Goal: Navigation & Orientation: Find specific page/section

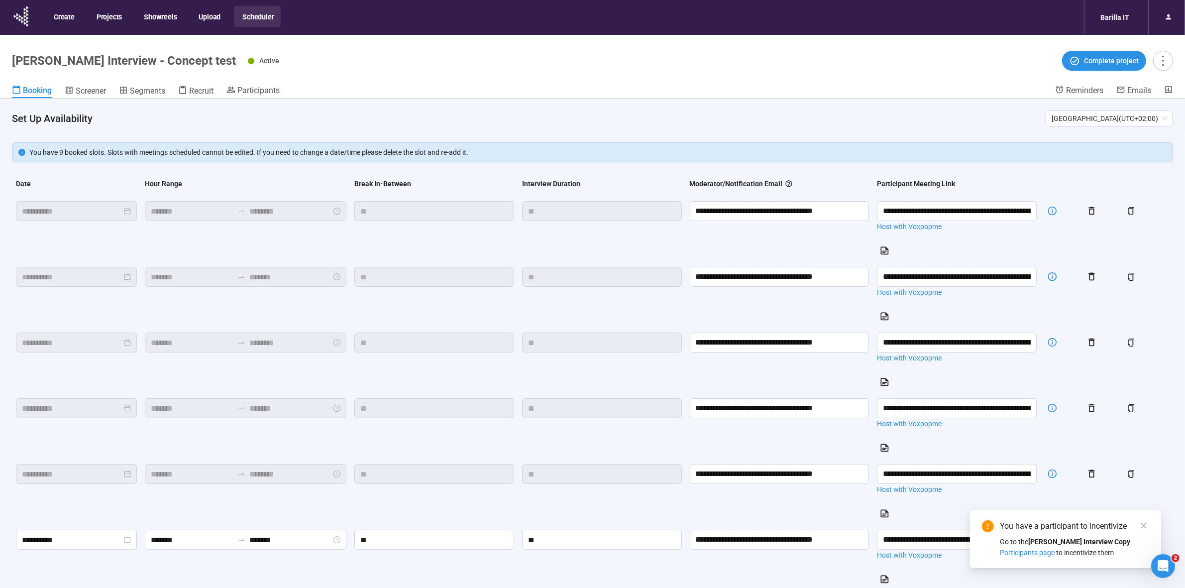
click at [247, 16] on button "Scheduler" at bounding box center [257, 16] width 46 height 21
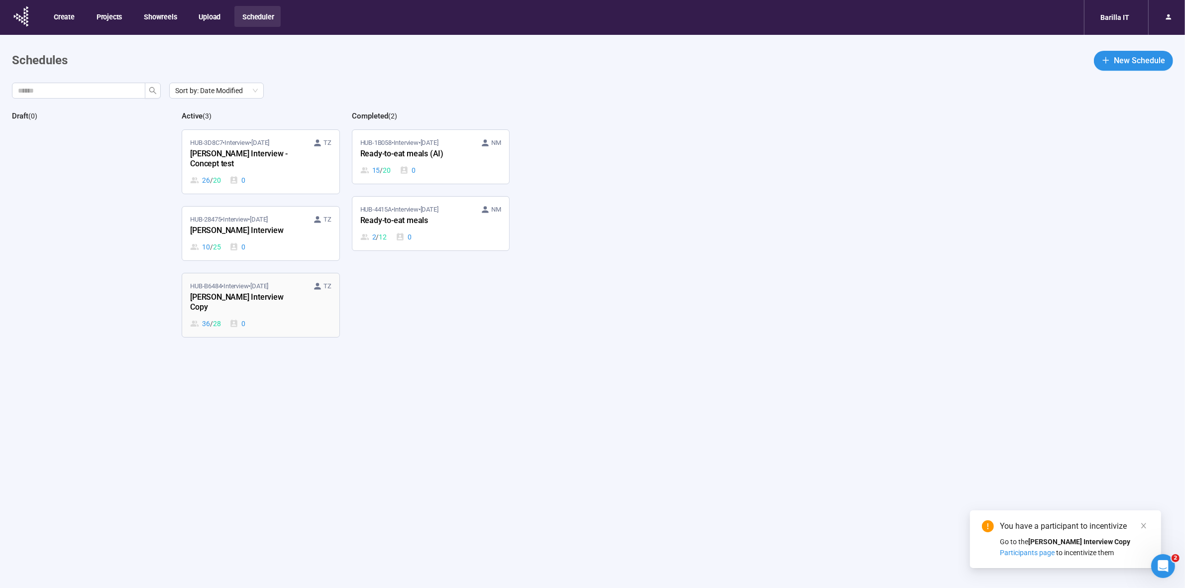
click at [249, 295] on div "[PERSON_NAME] Interview Copy" at bounding box center [245, 302] width 110 height 23
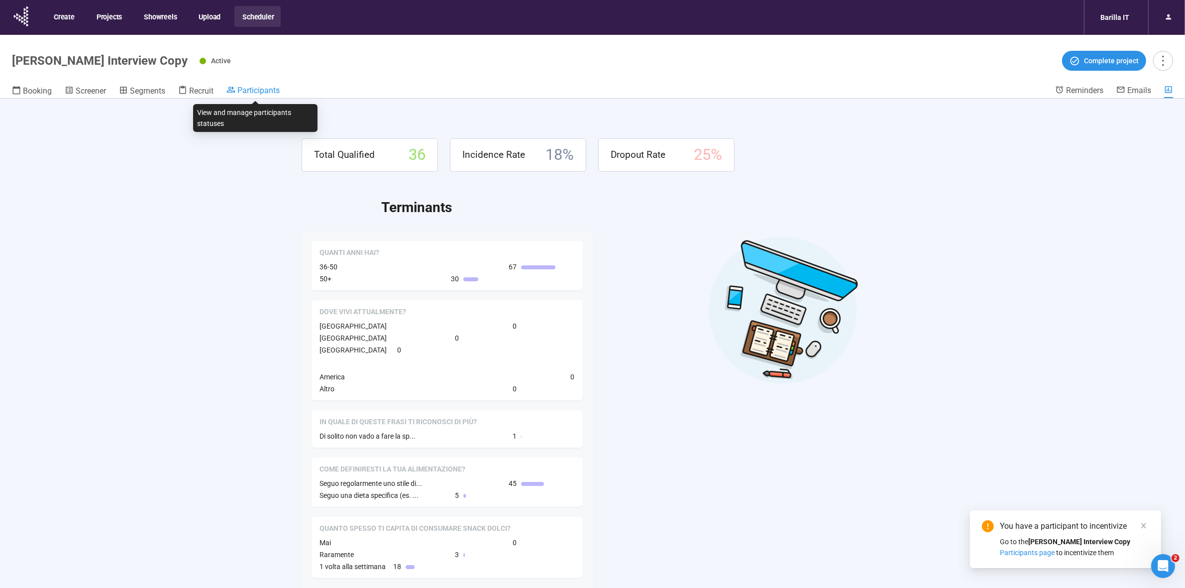
click at [262, 93] on span "Participants" at bounding box center [258, 90] width 42 height 9
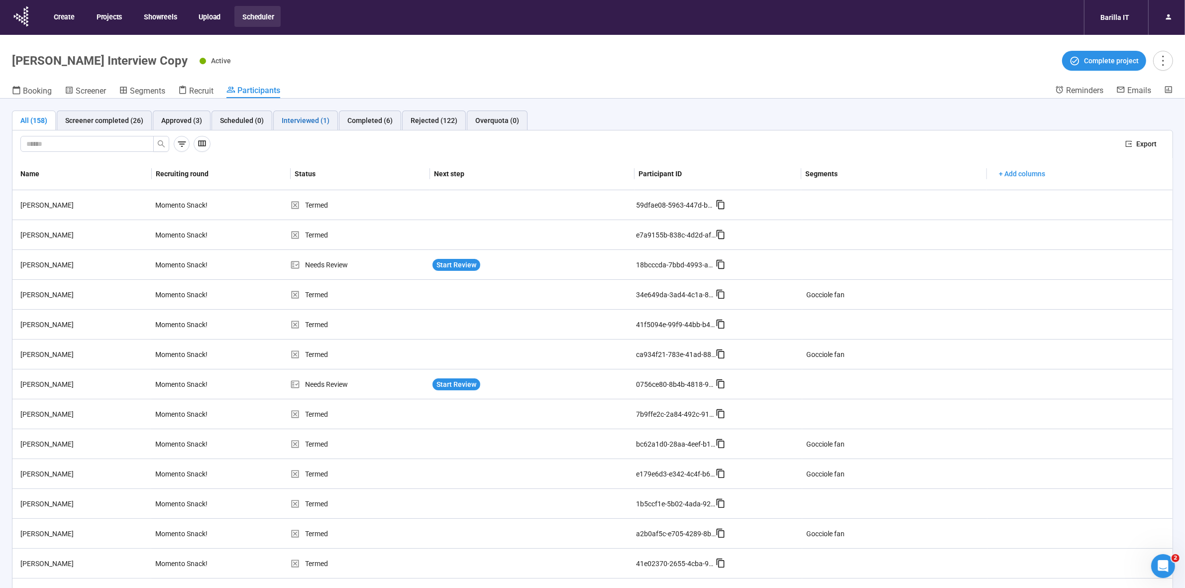
click at [297, 122] on div "Interviewed (1)" at bounding box center [306, 120] width 48 height 11
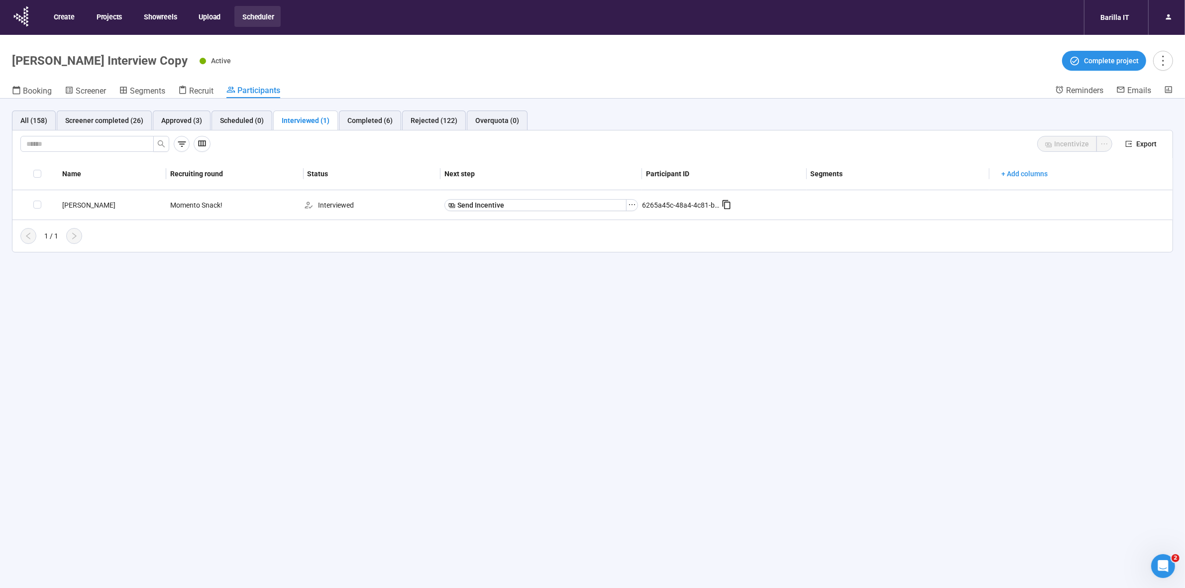
click at [264, 10] on button "Scheduler" at bounding box center [257, 16] width 46 height 21
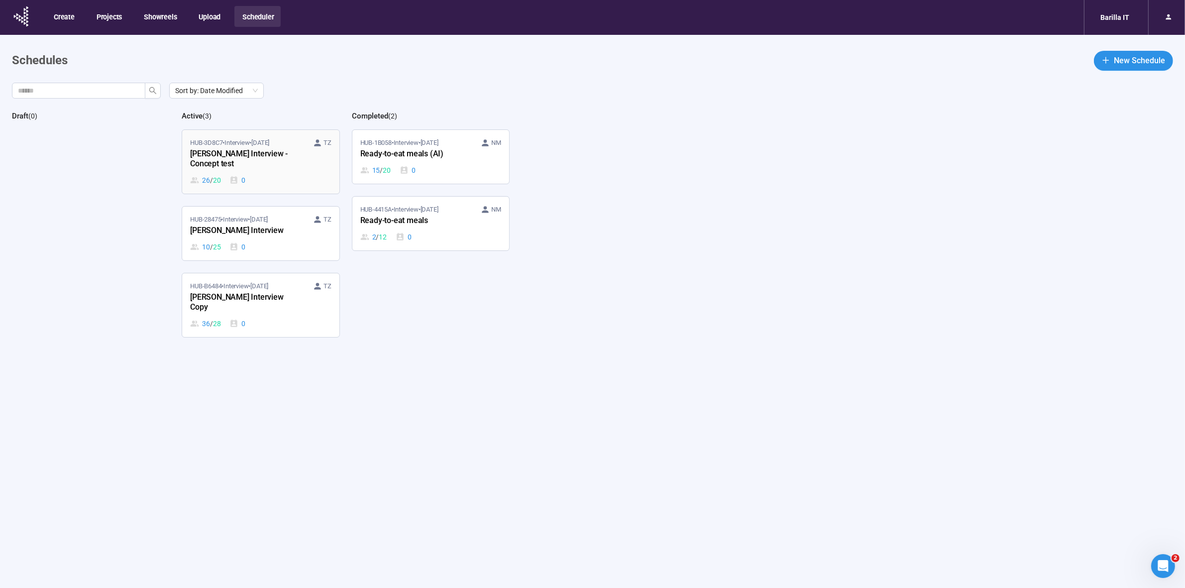
click at [273, 169] on div "[PERSON_NAME] Interview - Concept test" at bounding box center [245, 159] width 110 height 23
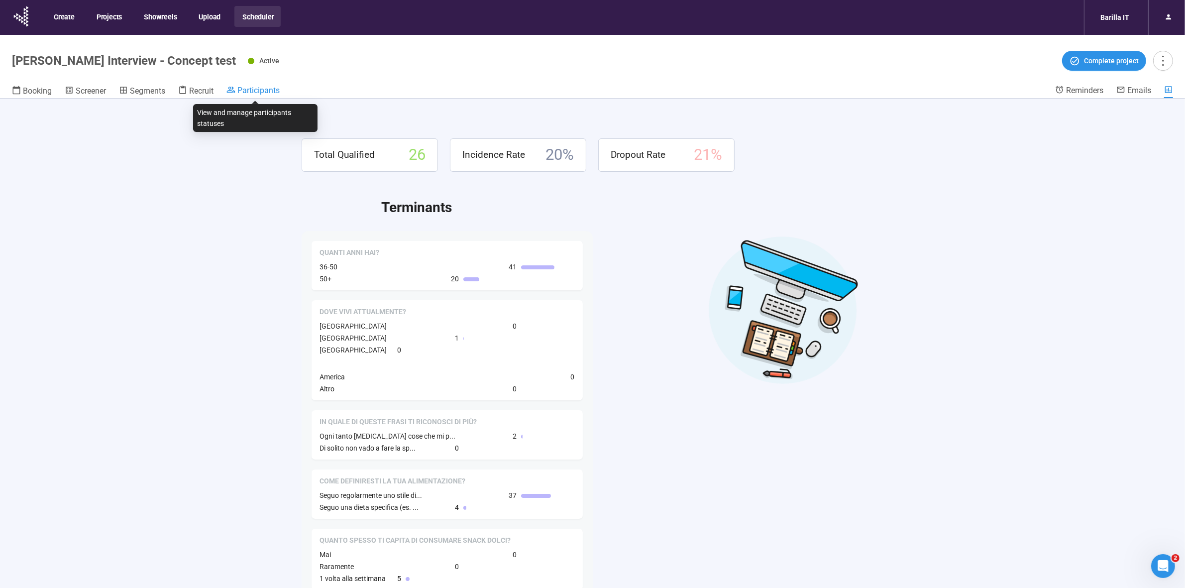
click at [250, 89] on span "Participants" at bounding box center [258, 90] width 42 height 9
